Goal: Task Accomplishment & Management: Manage account settings

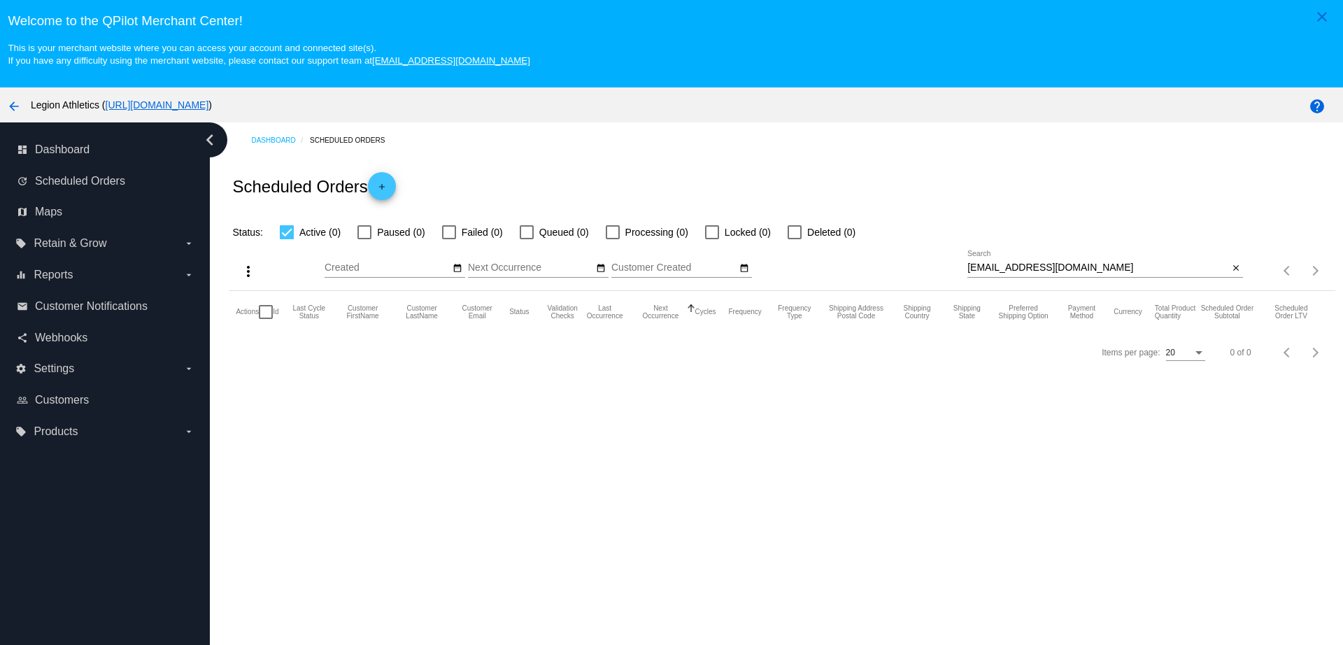
drag, startPoint x: 1070, startPoint y: 276, endPoint x: 931, endPoint y: 270, distance: 138.7
click at [917, 272] on div "more_vert Sep Jan Feb Mar [DATE]" at bounding box center [782, 266] width 1106 height 50
click at [1130, 268] on input "[EMAIL_ADDRESS][DOMAIN_NAME]" at bounding box center [1098, 267] width 261 height 11
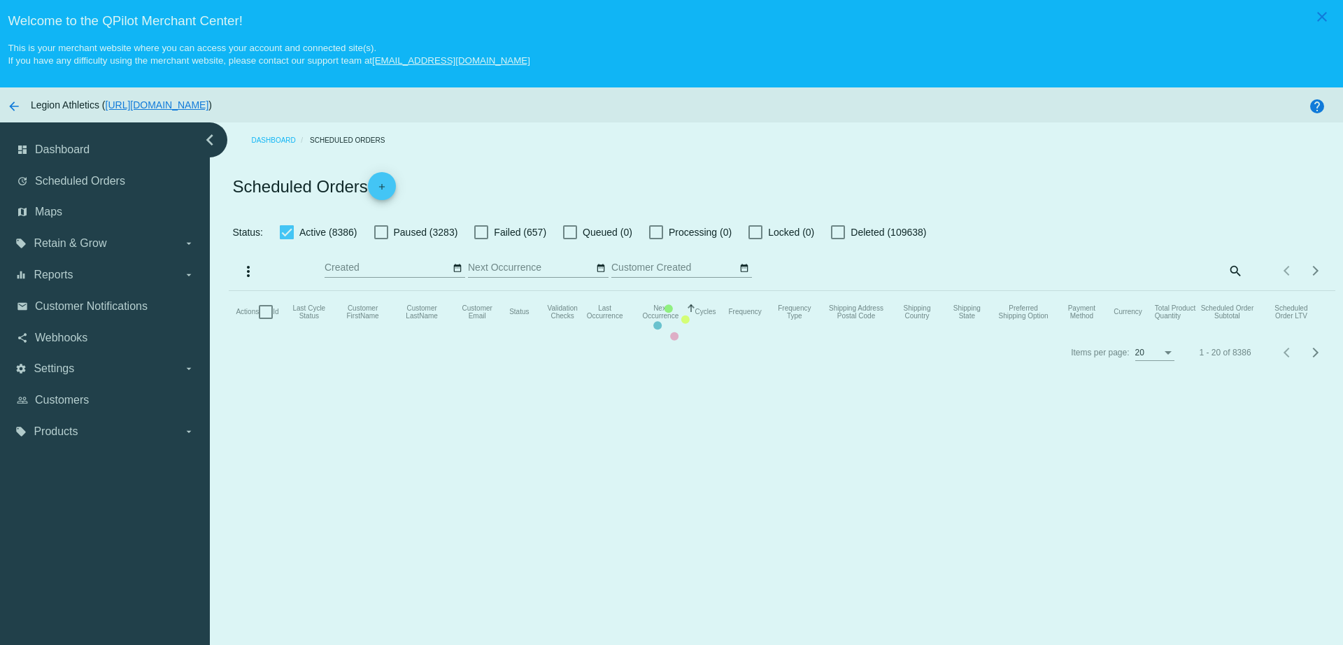
click at [1227, 291] on mat-table "Actions Id Last Cycle Status Customer FirstName Customer LastName Customer Emai…" at bounding box center [782, 312] width 1106 height 42
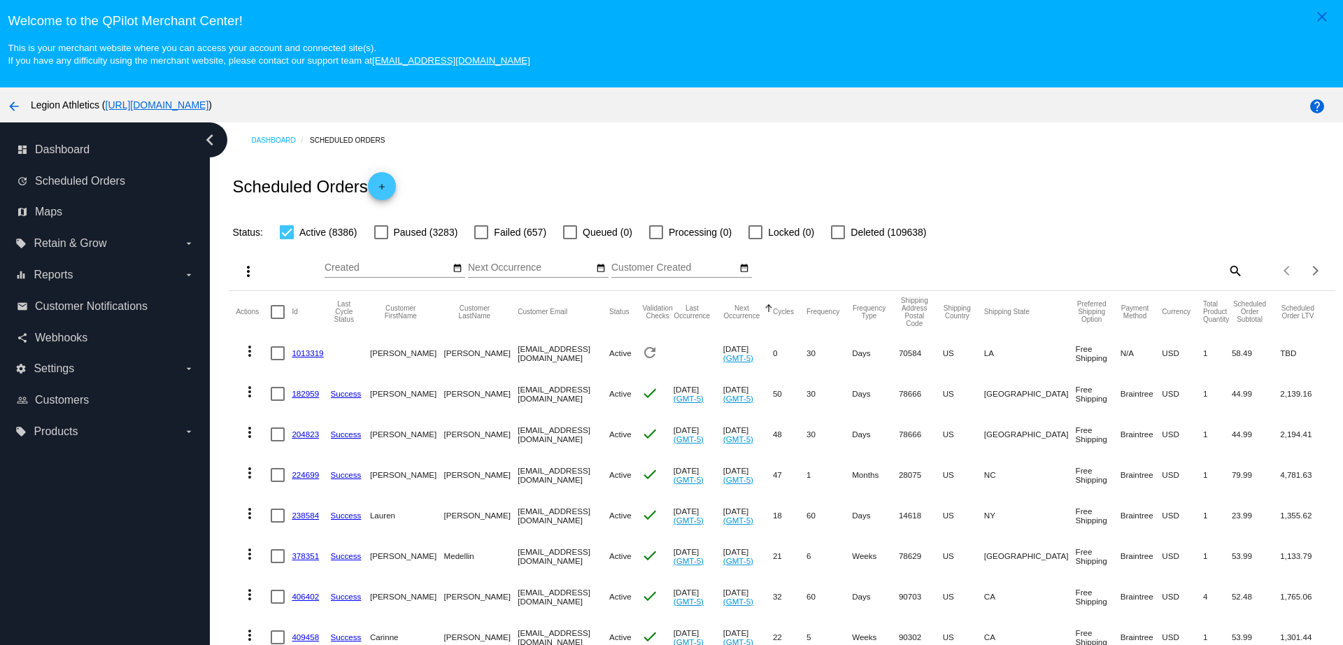
click at [1227, 274] on mat-icon "search" at bounding box center [1235, 271] width 17 height 22
click at [1028, 264] on input "Search" at bounding box center [1106, 267] width 276 height 11
paste input "[EMAIL_ADDRESS][DOMAIN_NAME]"
type input "[EMAIL_ADDRESS][DOMAIN_NAME]"
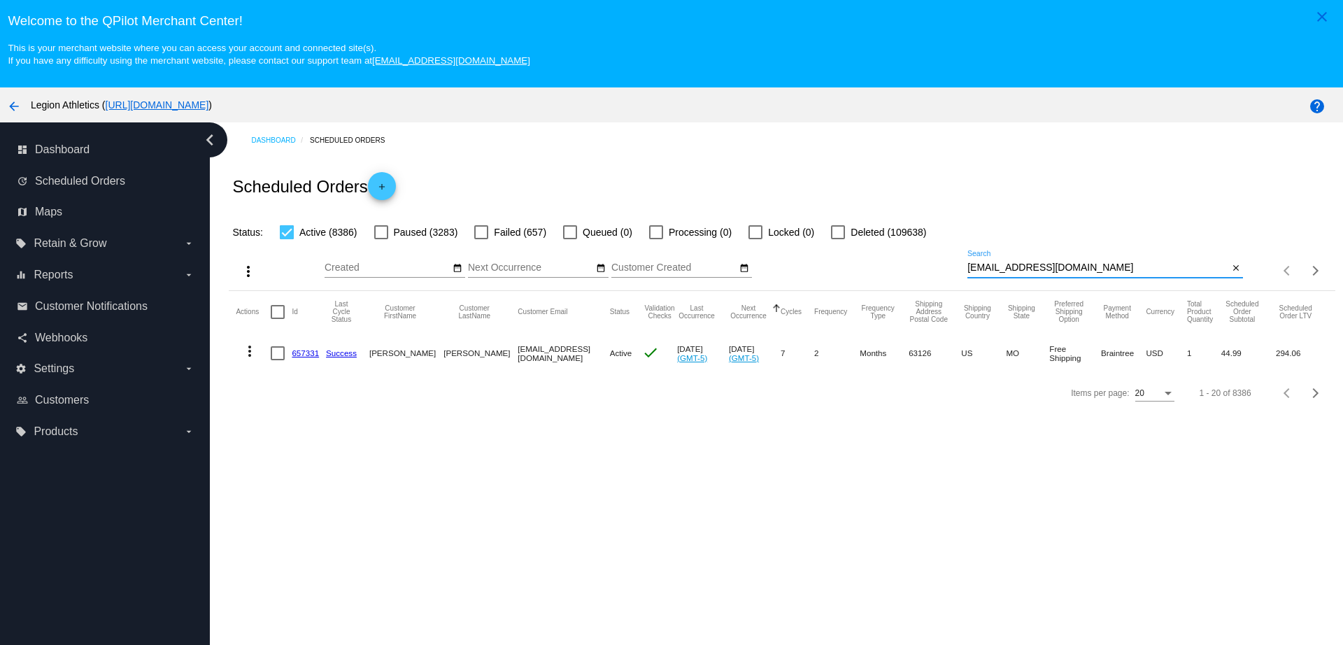
click at [305, 351] on link "657331" at bounding box center [305, 352] width 27 height 9
click at [485, 451] on div "Dashboard Scheduled Orders Scheduled Orders add Status: Active (1) Paused (2) F…" at bounding box center [777, 409] width 1134 height 575
click at [1138, 268] on input "[EMAIL_ADDRESS][DOMAIN_NAME]" at bounding box center [1098, 267] width 261 height 11
drag, startPoint x: 1101, startPoint y: 269, endPoint x: 938, endPoint y: 261, distance: 163.3
click at [938, 261] on div "more_vert Sep Jan Feb Mar [DATE]" at bounding box center [782, 266] width 1106 height 50
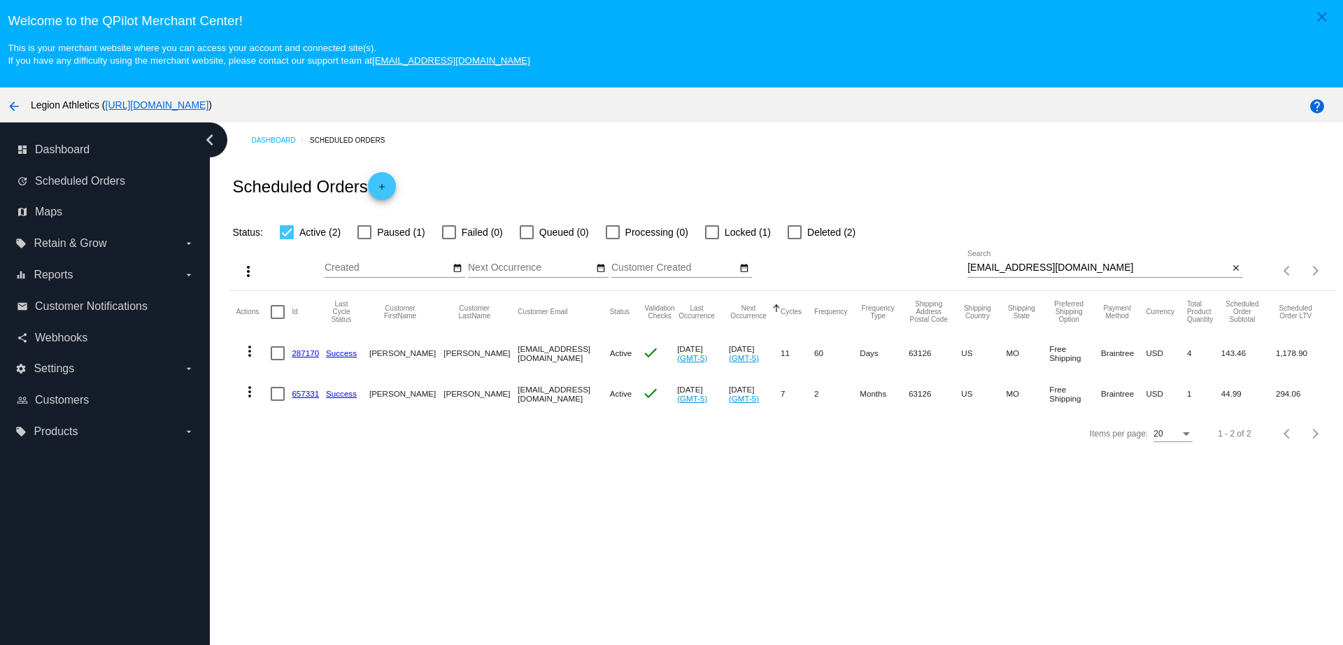
click at [305, 354] on link "287170" at bounding box center [305, 352] width 27 height 9
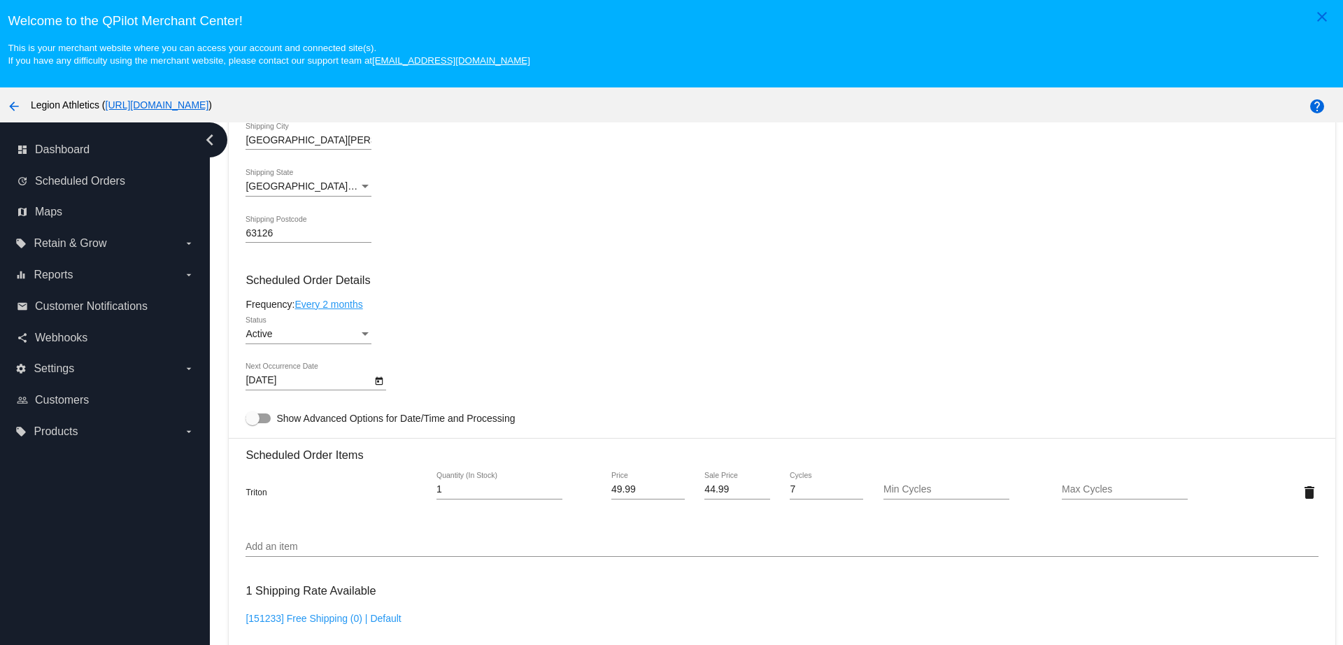
scroll to position [700, 0]
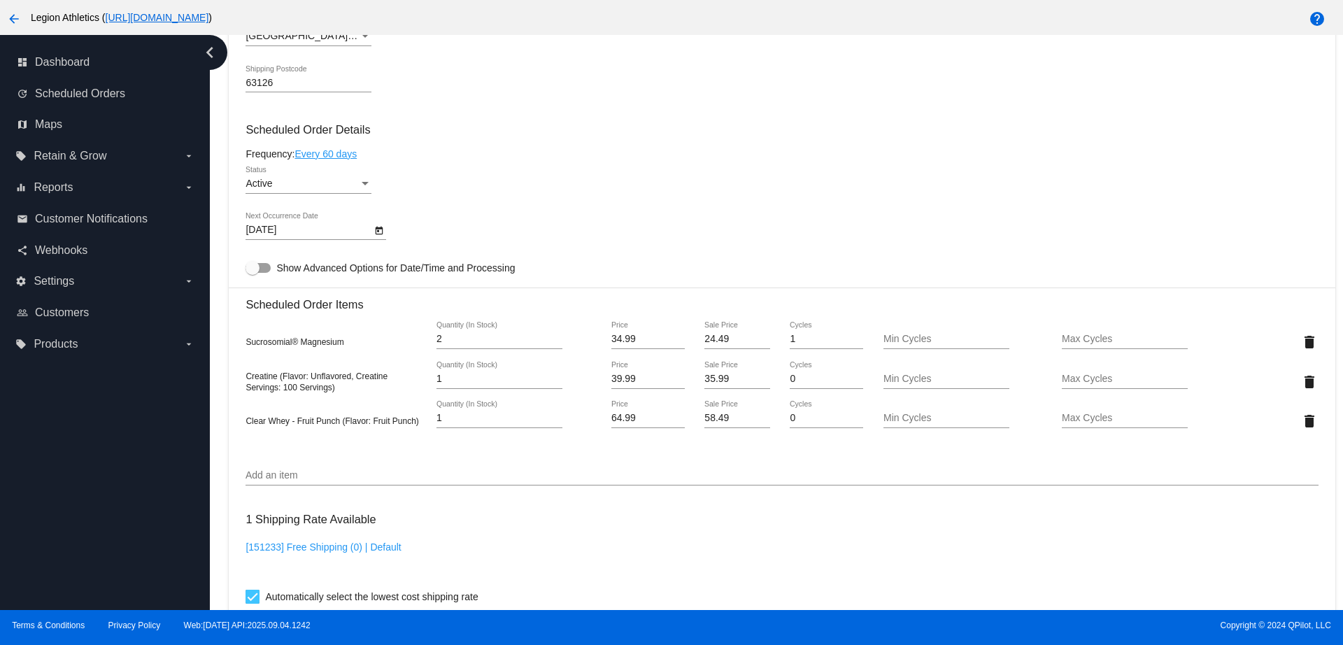
scroll to position [787, 0]
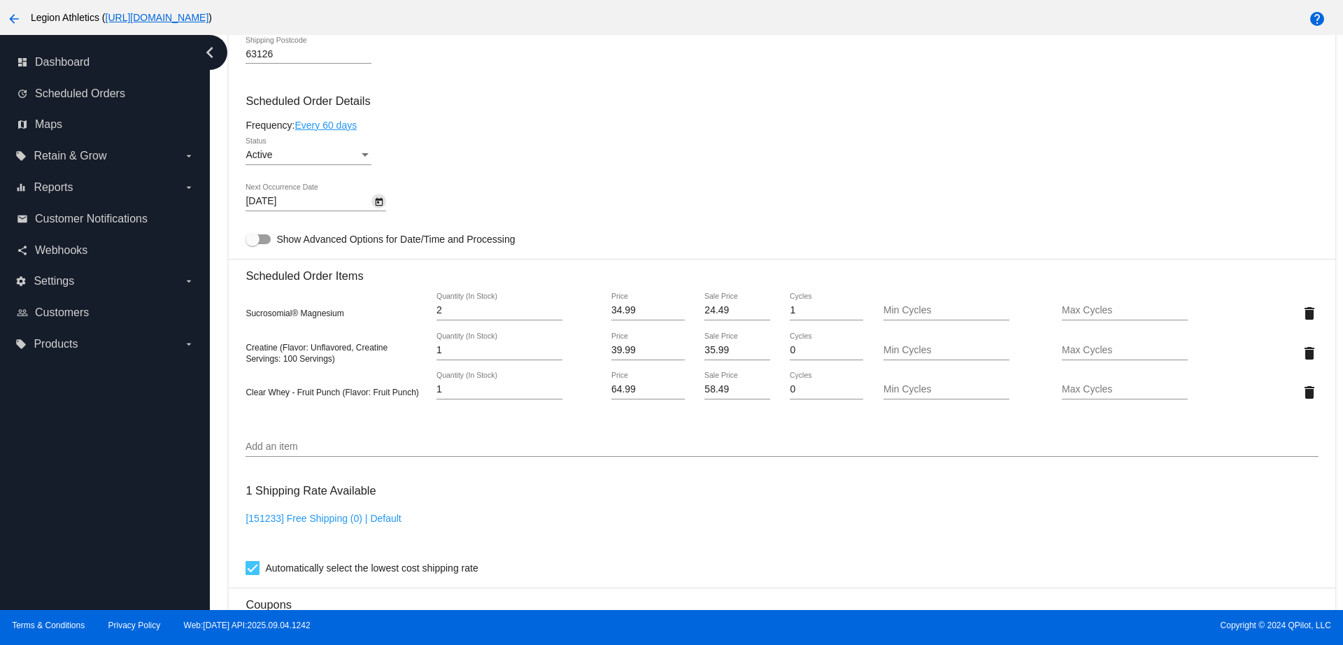
click at [381, 202] on icon "Open calendar" at bounding box center [379, 202] width 10 height 17
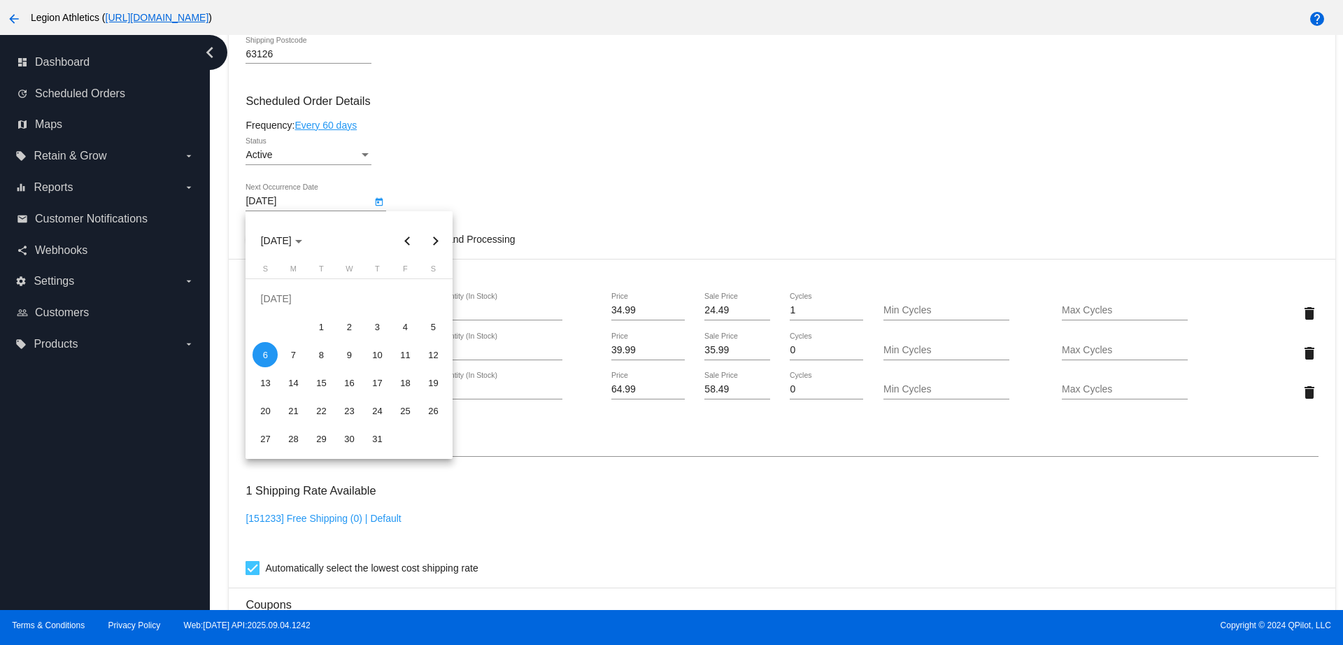
click at [473, 185] on div at bounding box center [671, 322] width 1343 height 645
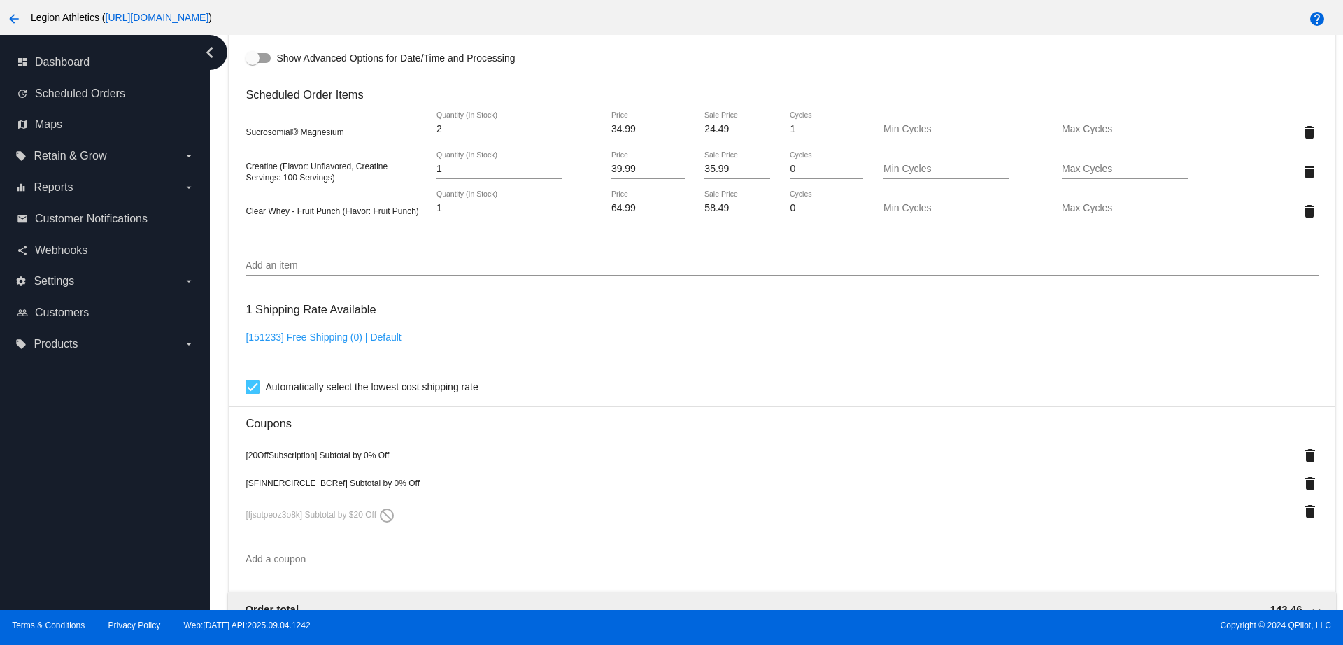
scroll to position [875, 0]
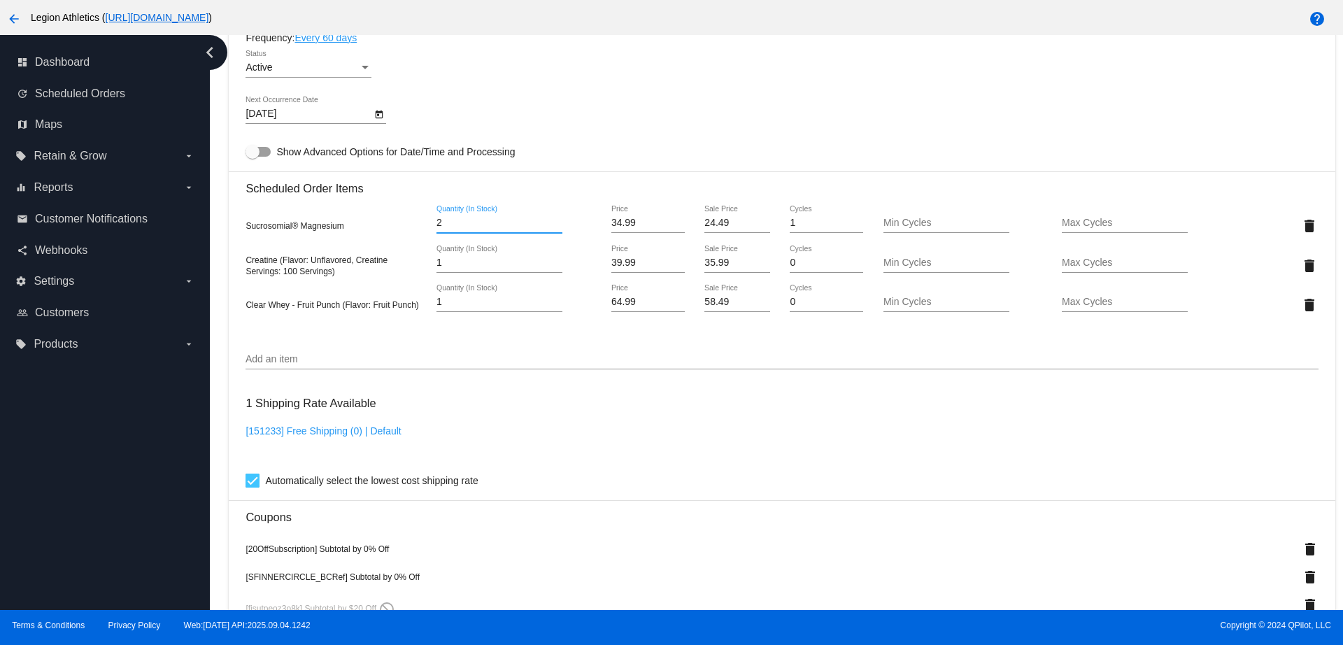
click at [459, 220] on input "2" at bounding box center [500, 223] width 126 height 11
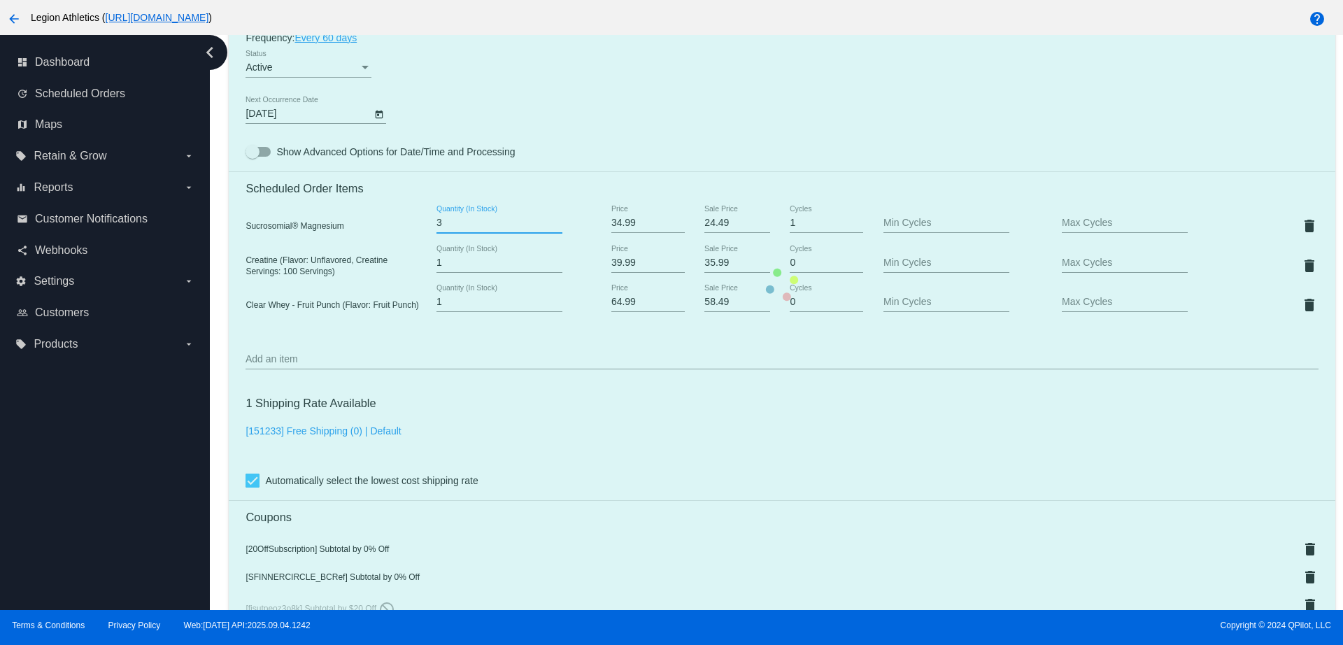
type input "3"
click at [553, 222] on input "3" at bounding box center [500, 223] width 126 height 11
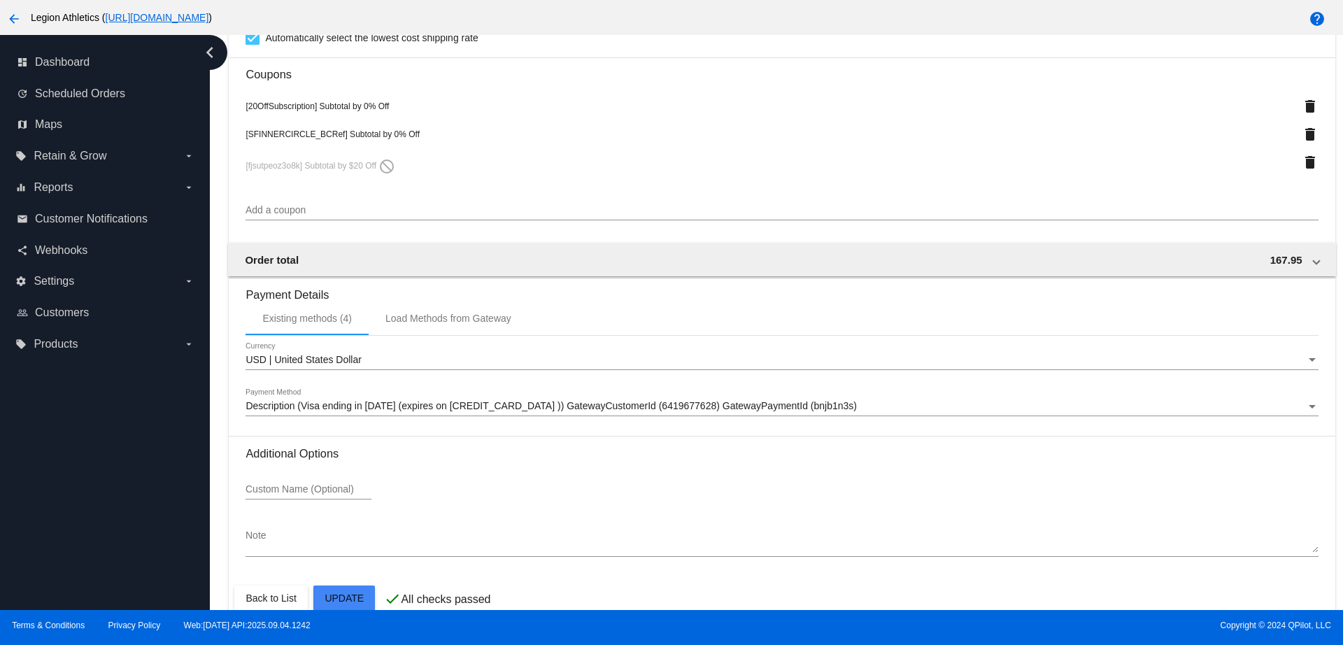
scroll to position [1341, 0]
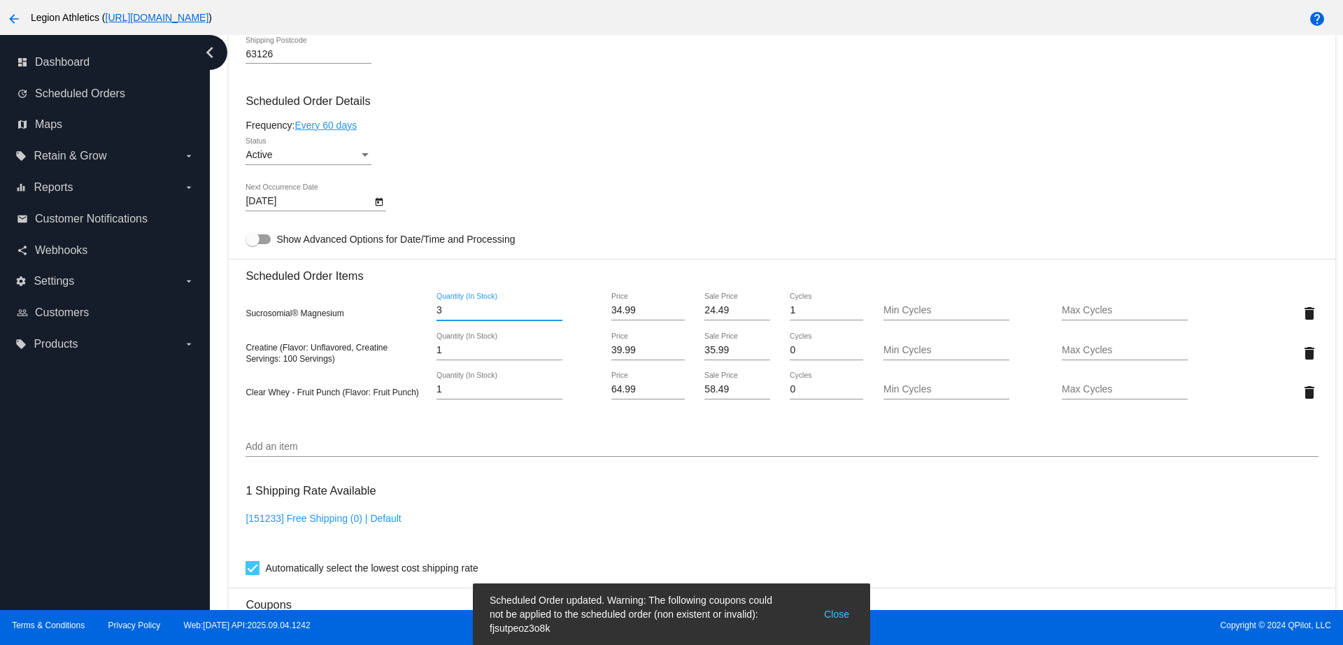
scroll to position [962, 0]
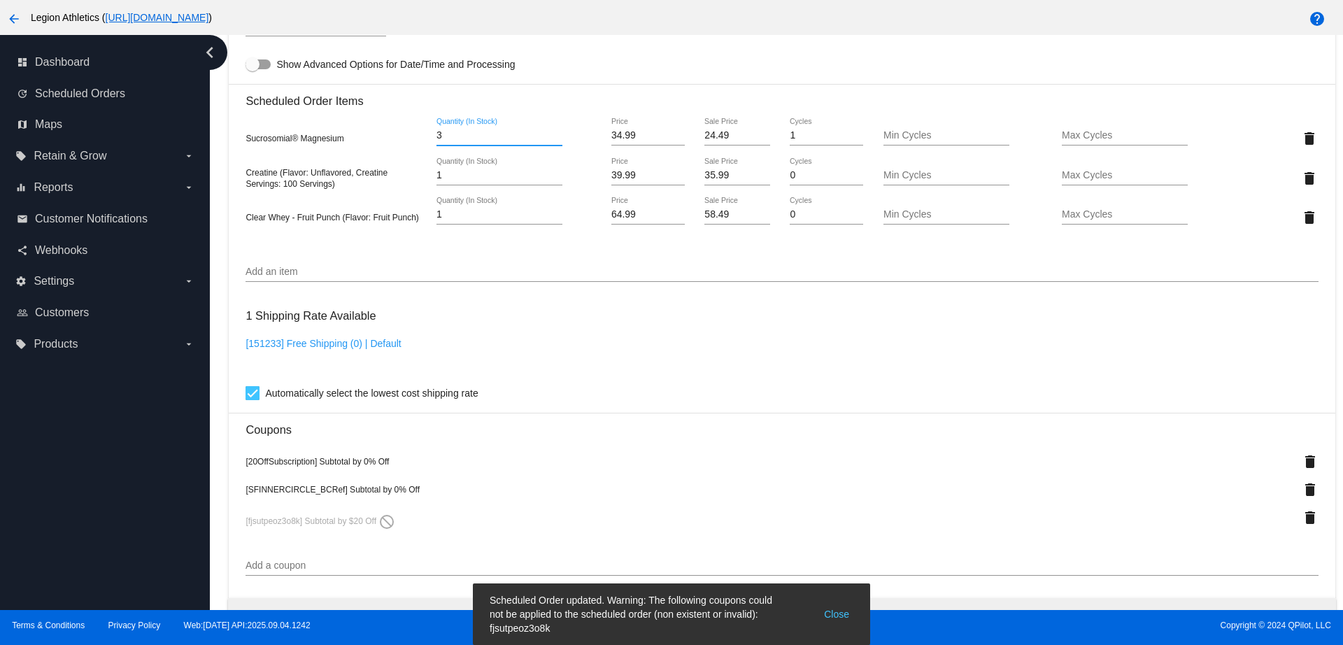
click at [462, 267] on input "Add an item" at bounding box center [782, 272] width 1073 height 11
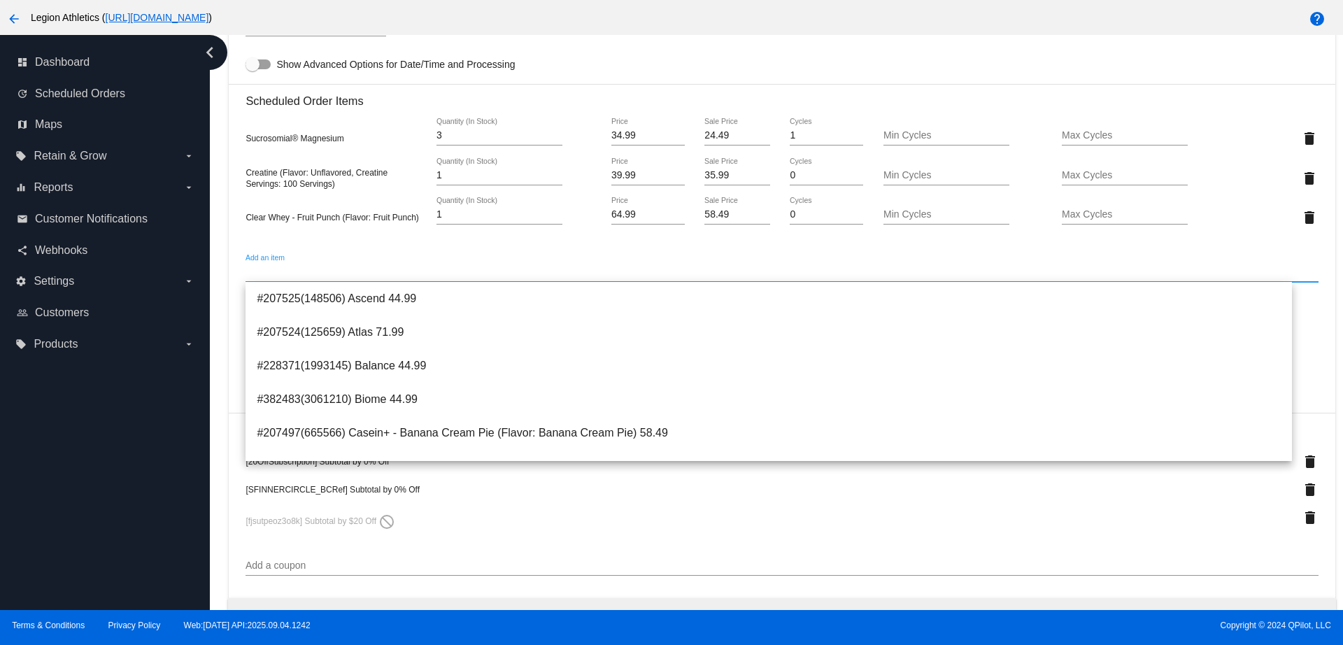
click at [416, 271] on input "Add an item" at bounding box center [782, 272] width 1073 height 11
click at [546, 235] on div "1 Quantity (In Stock)" at bounding box center [500, 217] width 126 height 40
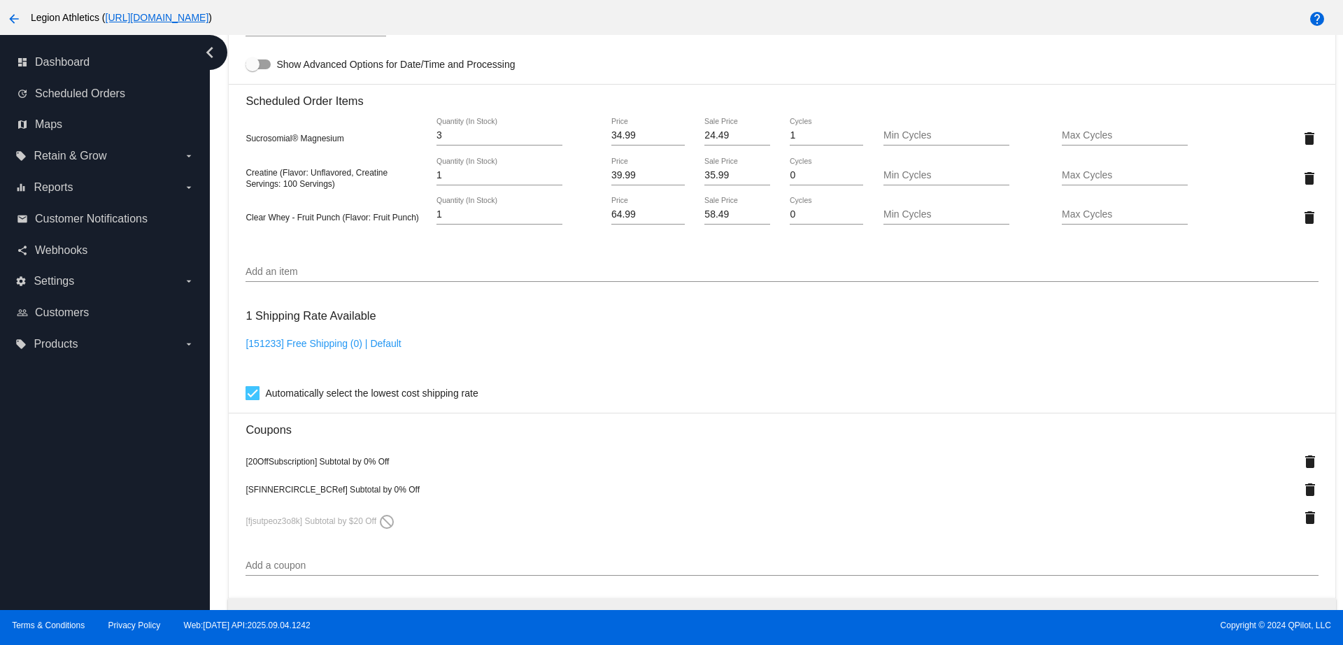
scroll to position [700, 0]
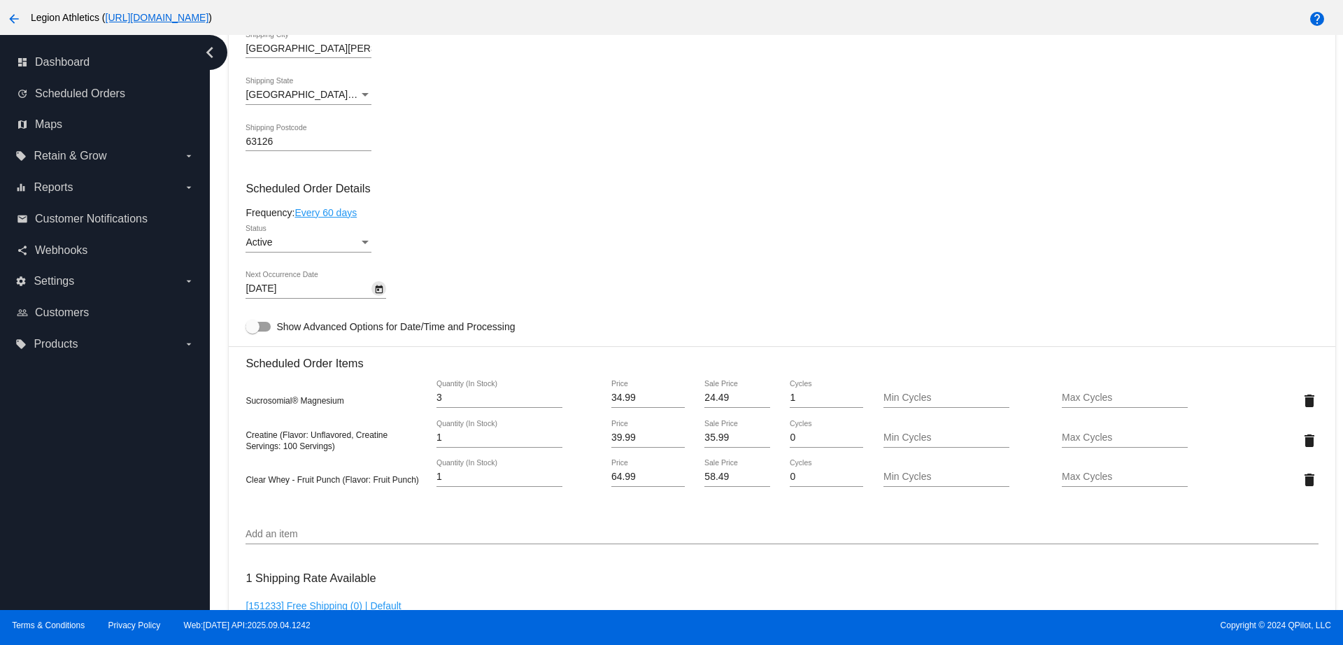
click at [374, 288] on icon "Open calendar" at bounding box center [379, 289] width 10 height 17
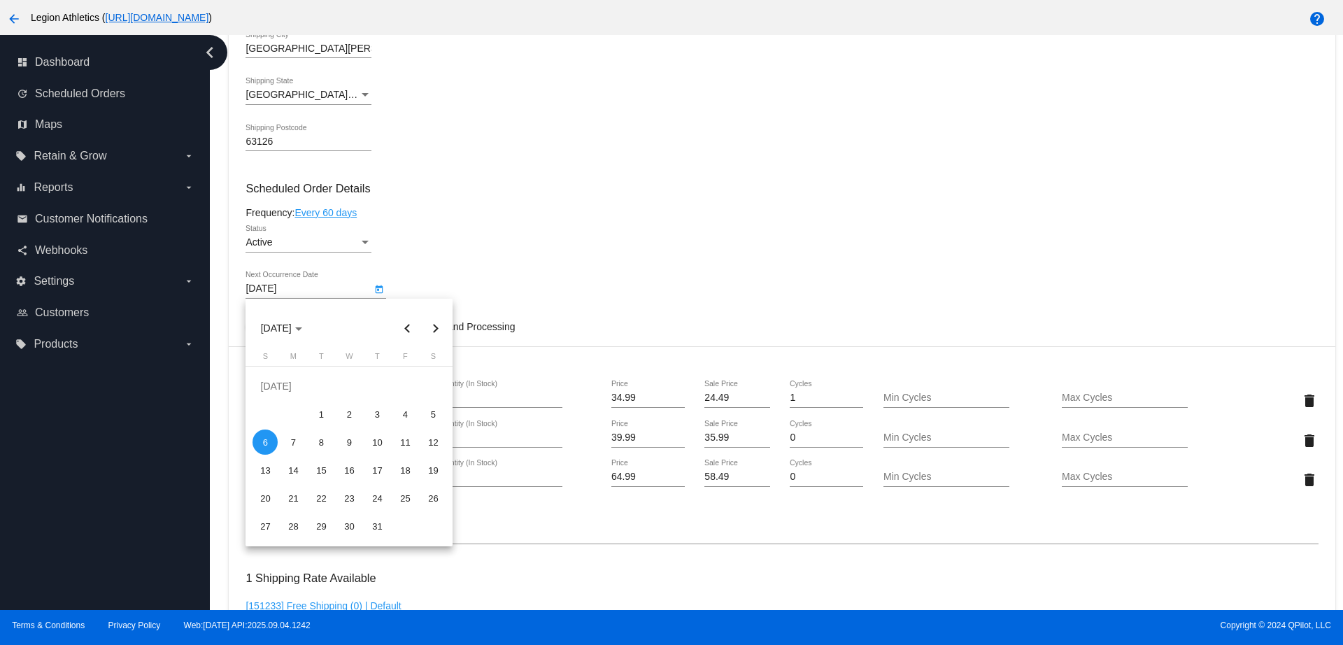
click at [434, 331] on button "Next month" at bounding box center [435, 328] width 28 height 28
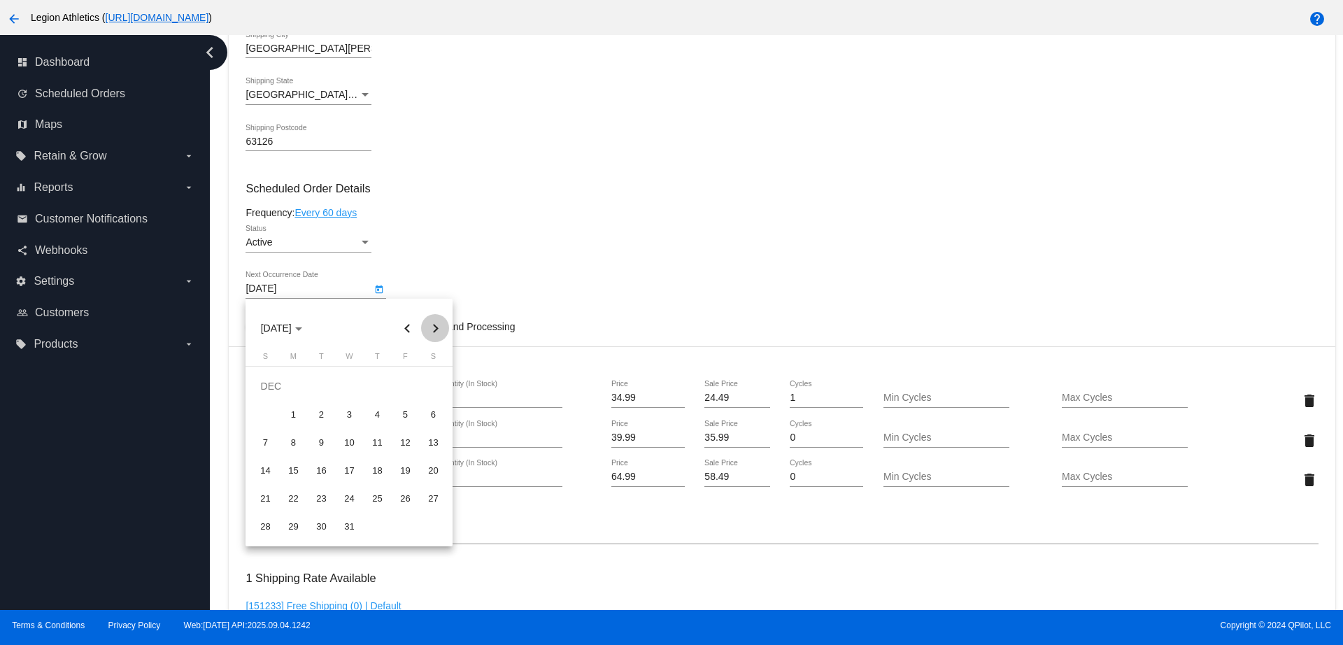
click at [434, 330] on button "Next month" at bounding box center [435, 328] width 28 height 28
click at [400, 497] on div "30" at bounding box center [405, 498] width 25 height 25
type input "1/30/2026"
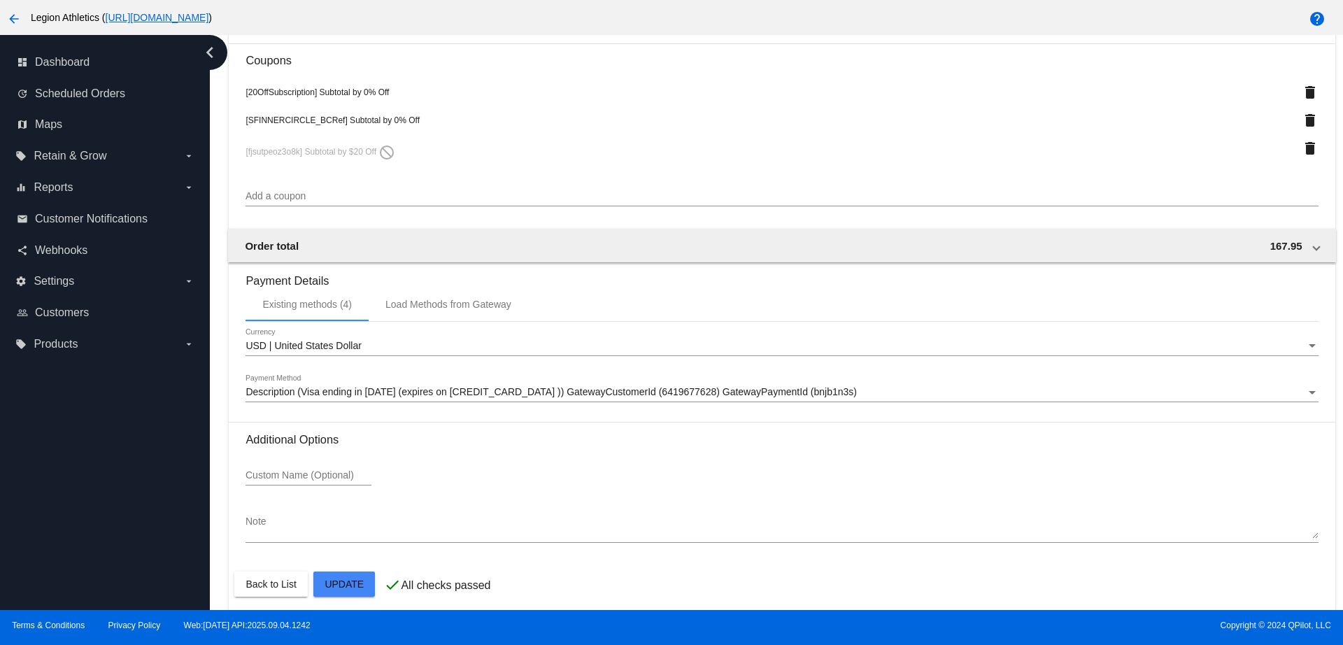
scroll to position [1341, 0]
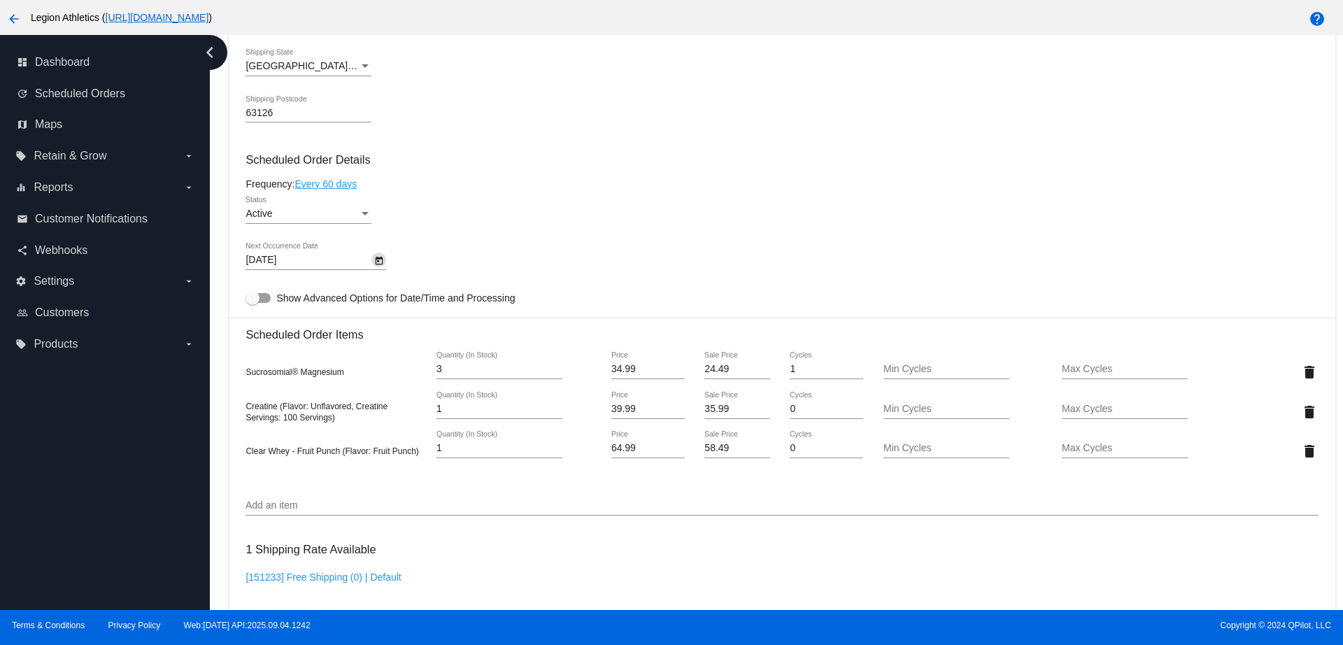
scroll to position [816, 0]
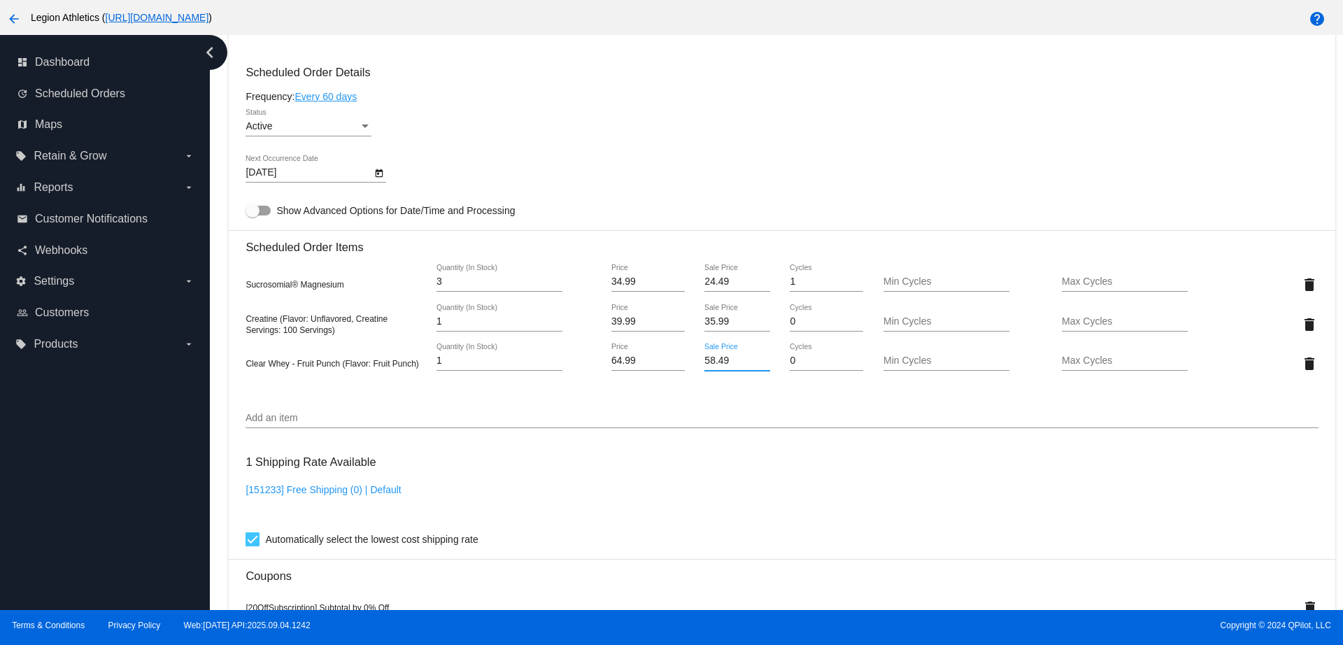
drag, startPoint x: 719, startPoint y: 361, endPoint x: 673, endPoint y: 360, distance: 46.2
click at [673, 360] on div "Clear Whey - Fruit Punch (Flavor: Fruit Punch) 1 Quantity (In Stock) 64.99 Pric…" at bounding box center [782, 364] width 1073 height 40
type input "45.49"
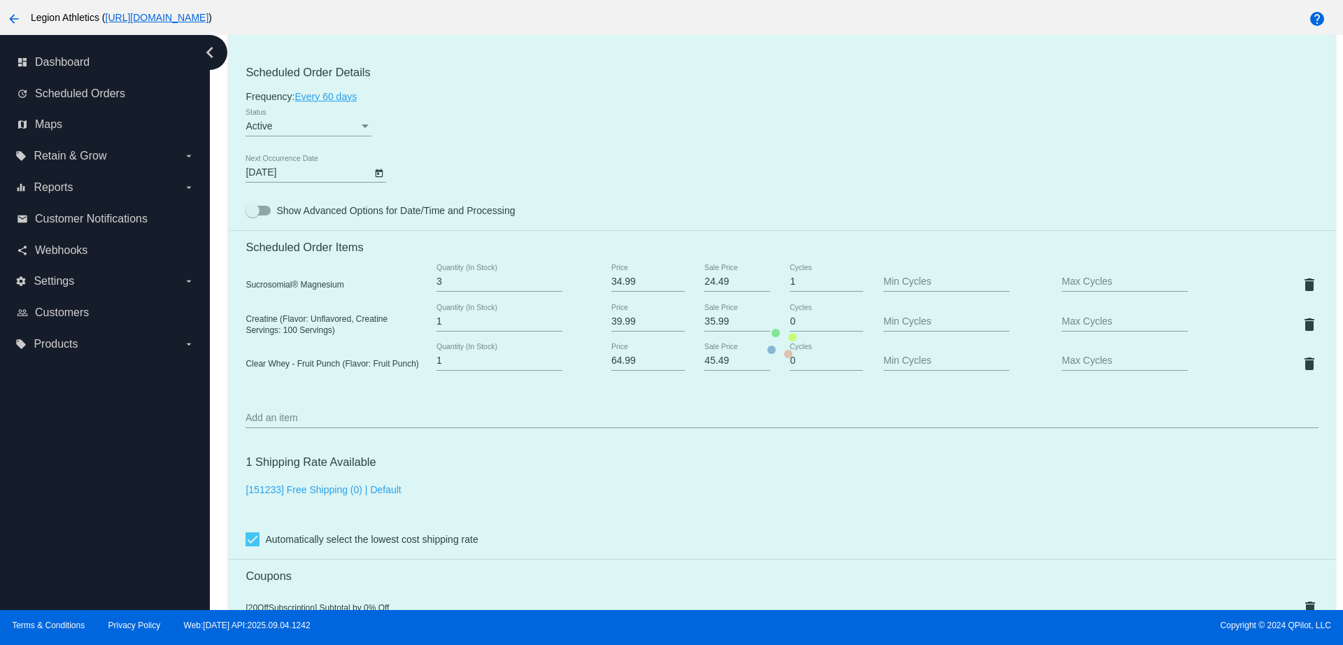
click at [702, 428] on mat-card "Customer 1070802: Kelly Carter kellykauffmannyoga@gmail.com Customer Shipping E…" at bounding box center [782, 343] width 1106 height 1583
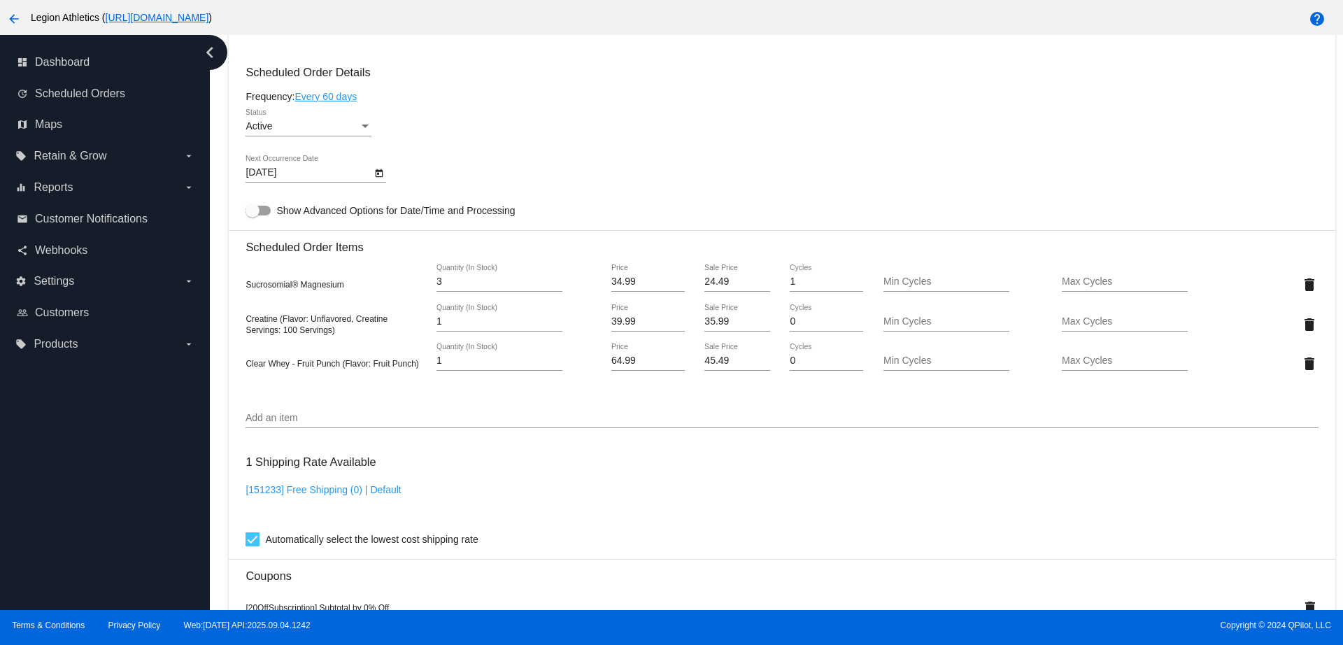
click at [720, 424] on div "Add an item" at bounding box center [782, 414] width 1073 height 27
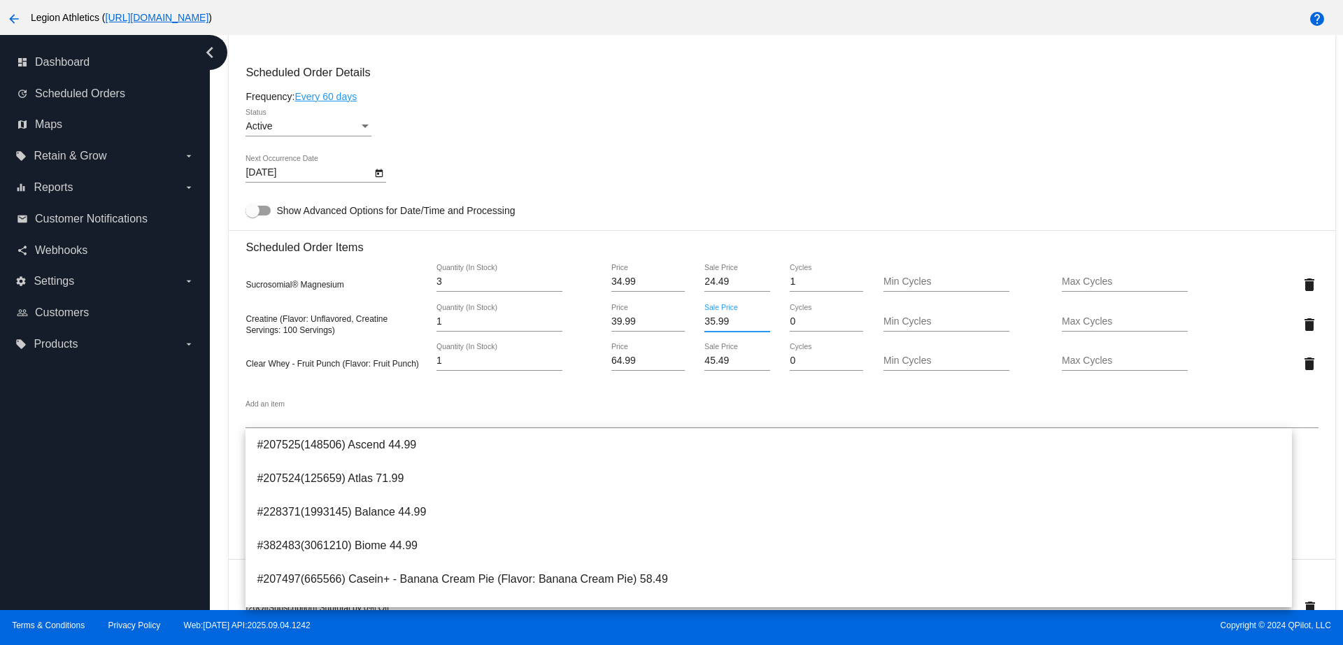
drag, startPoint x: 724, startPoint y: 321, endPoint x: 672, endPoint y: 322, distance: 51.1
click at [675, 320] on div "Creatine (Flavor: Unflavored, Creatine Servings: 100 Servings) 1 Quantity (In S…" at bounding box center [782, 324] width 1073 height 40
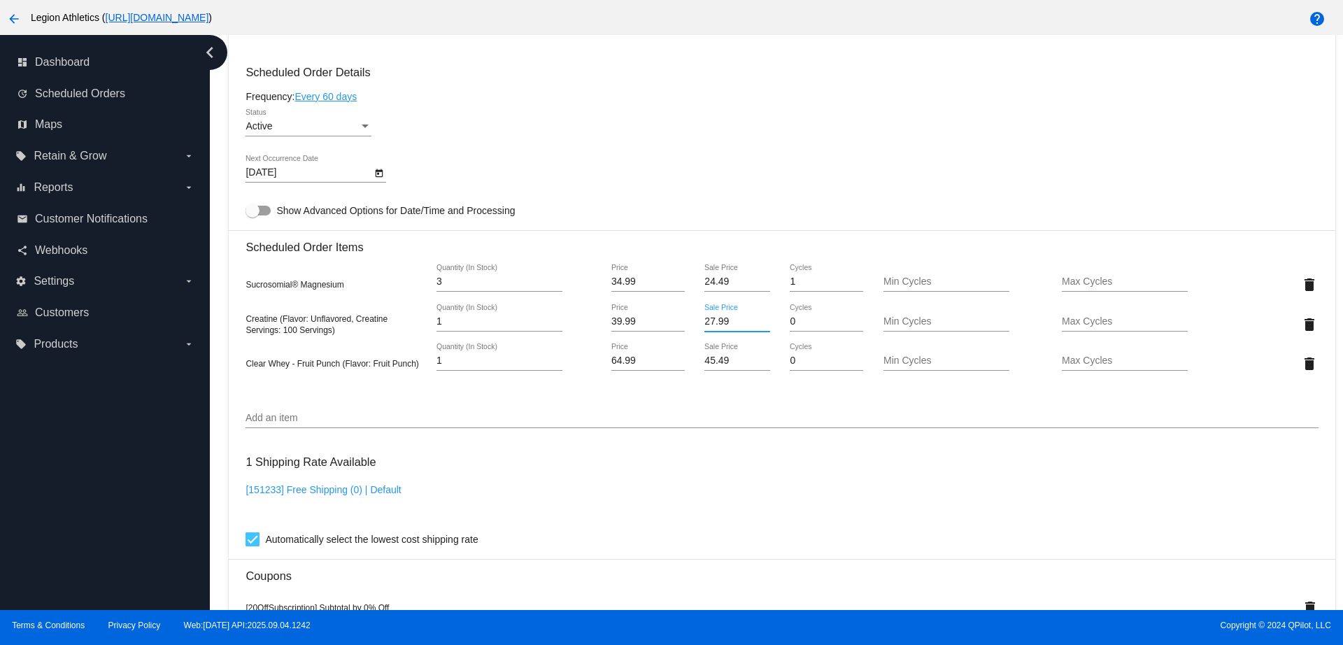
type input "27.99"
click at [717, 410] on mat-card "Customer 1070802: Kelly Carter kellykauffmannyoga@gmail.com Customer Shipping E…" at bounding box center [782, 343] width 1106 height 1583
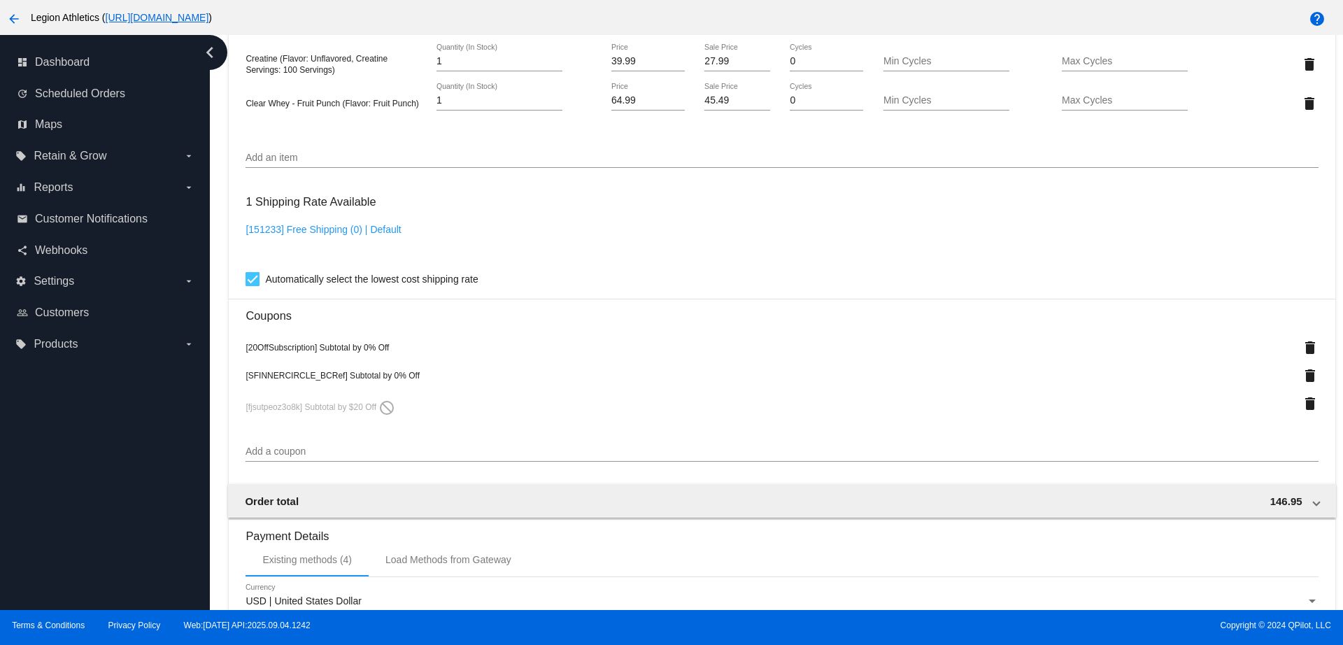
scroll to position [1341, 0]
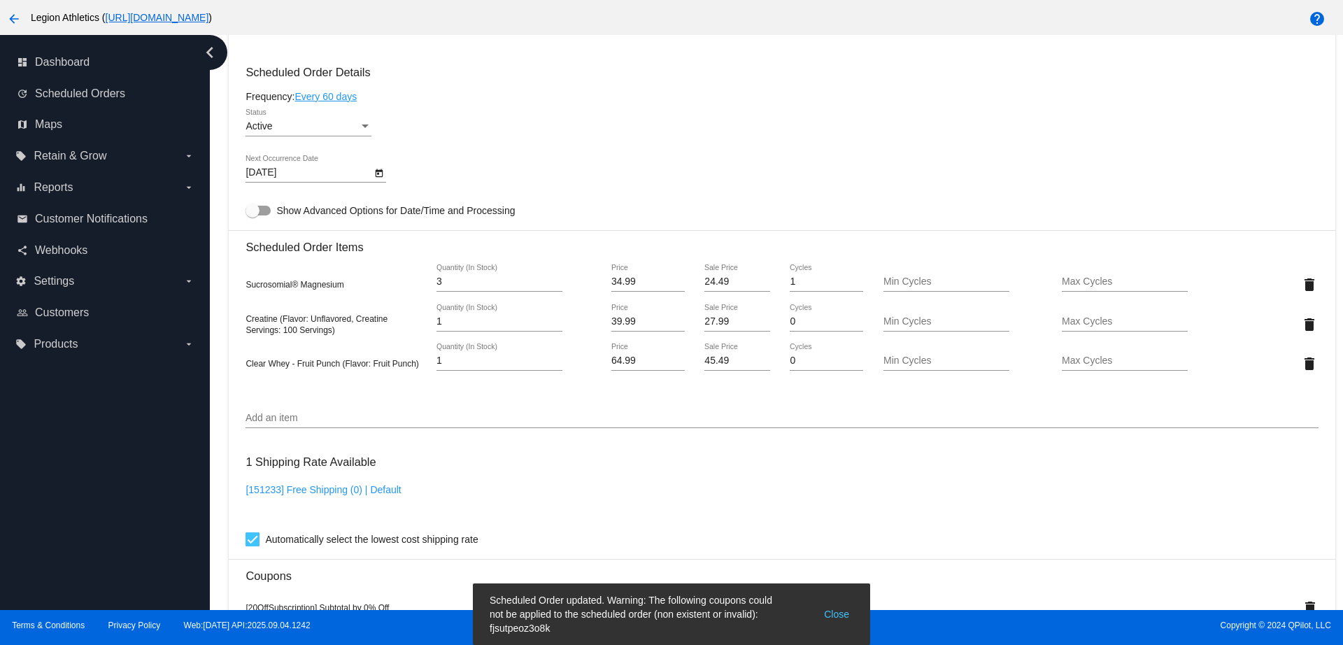
scroll to position [991, 0]
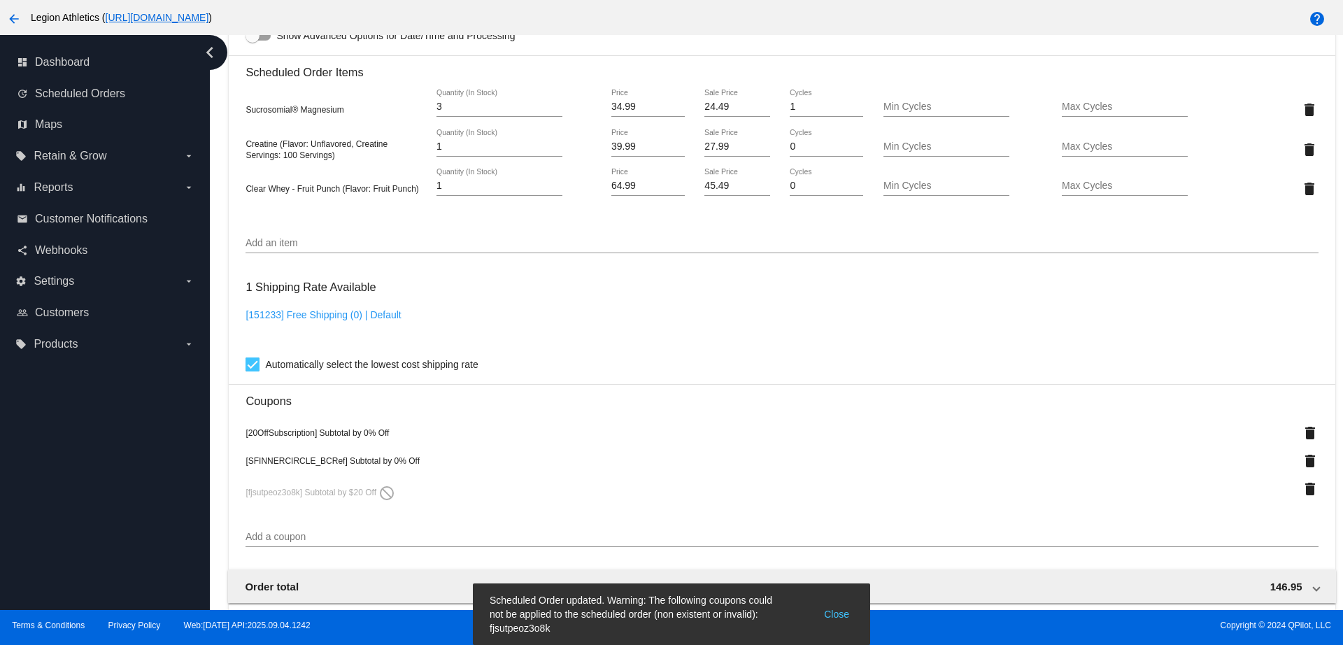
click at [640, 238] on input "Add an item" at bounding box center [782, 243] width 1073 height 11
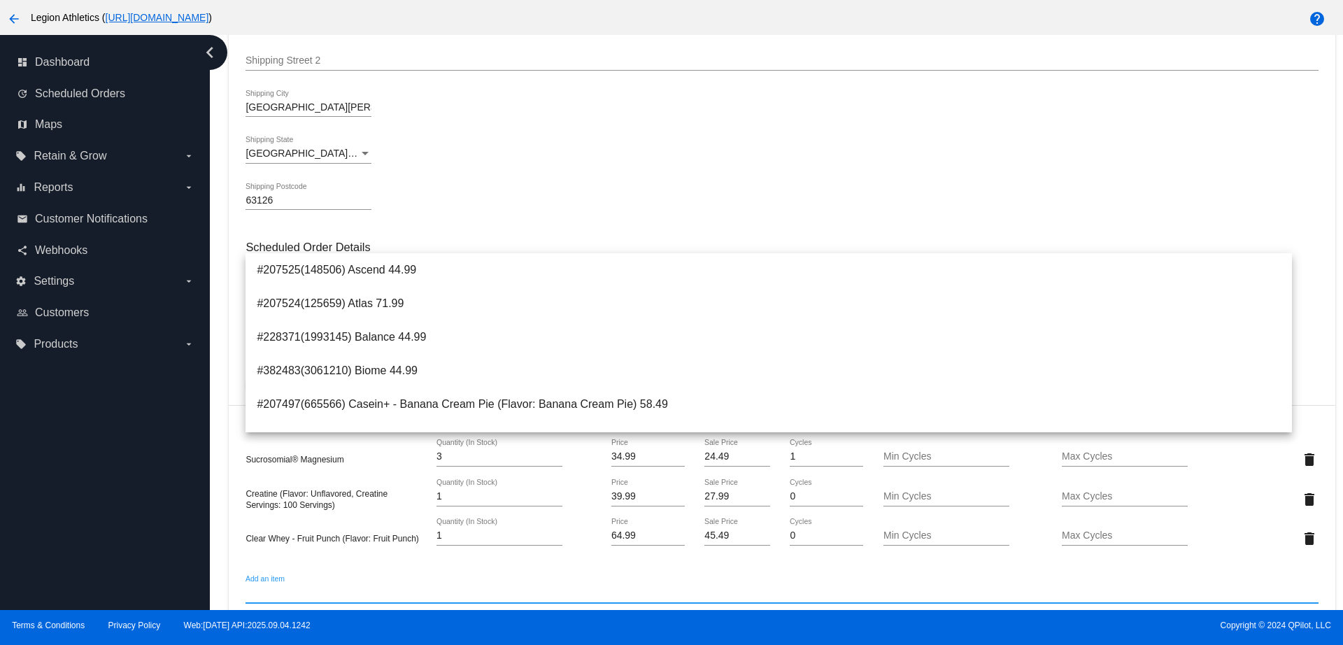
click at [657, 164] on div "MO | Missouri Shipping State" at bounding box center [782, 156] width 1073 height 40
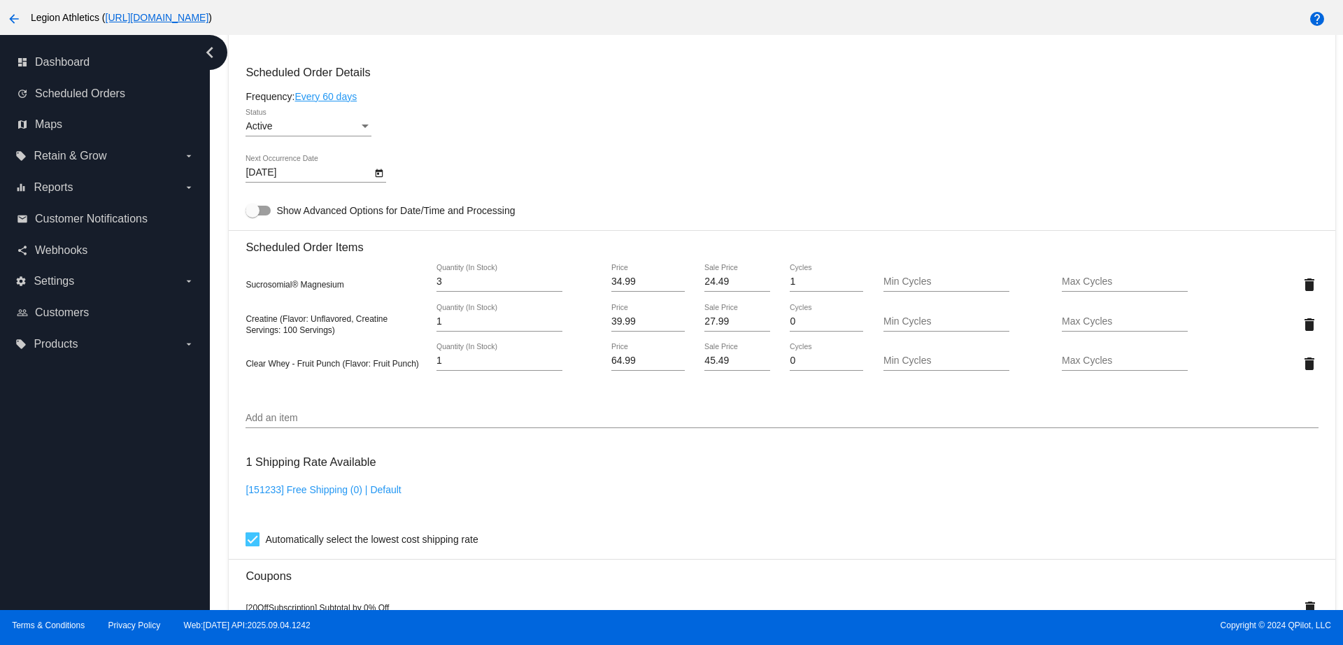
scroll to position [903, 0]
